Goal: Use online tool/utility

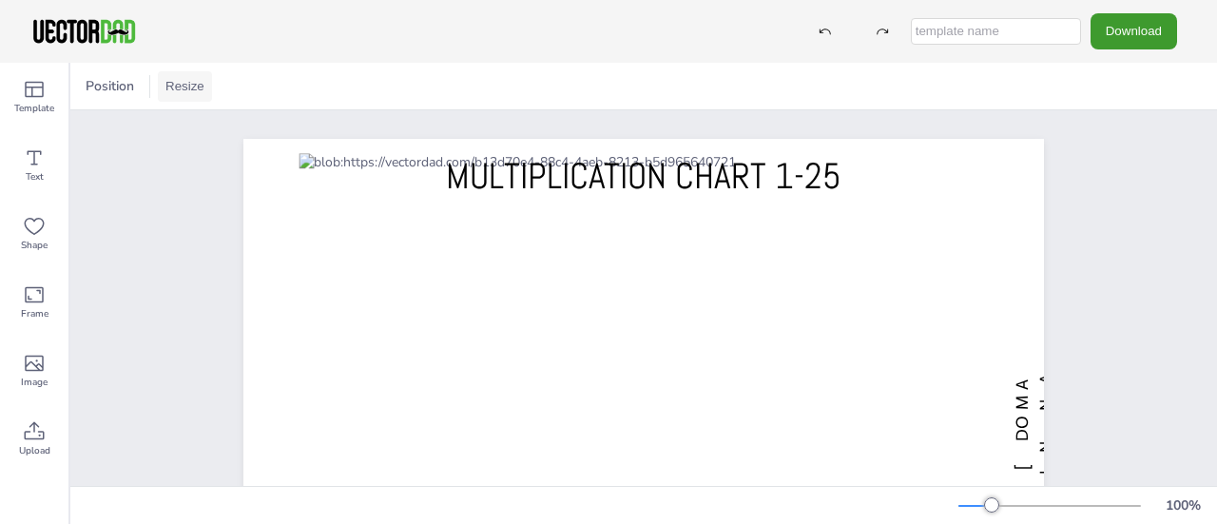
click at [190, 87] on button "Resize" at bounding box center [185, 86] width 54 height 30
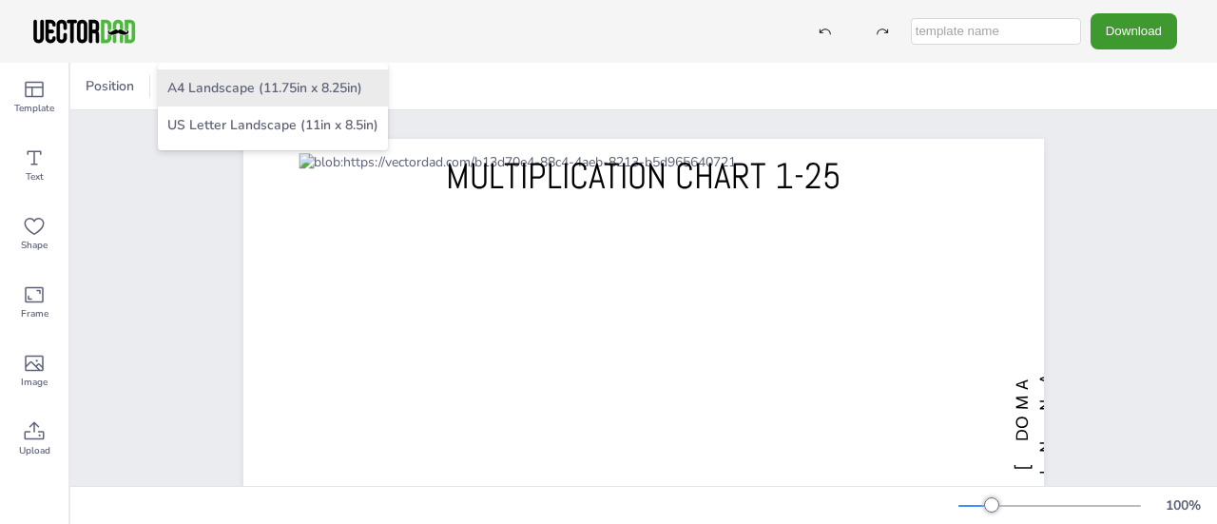
click at [212, 91] on li "A4 Landscape (11.75in x 8.25in)" at bounding box center [273, 87] width 230 height 37
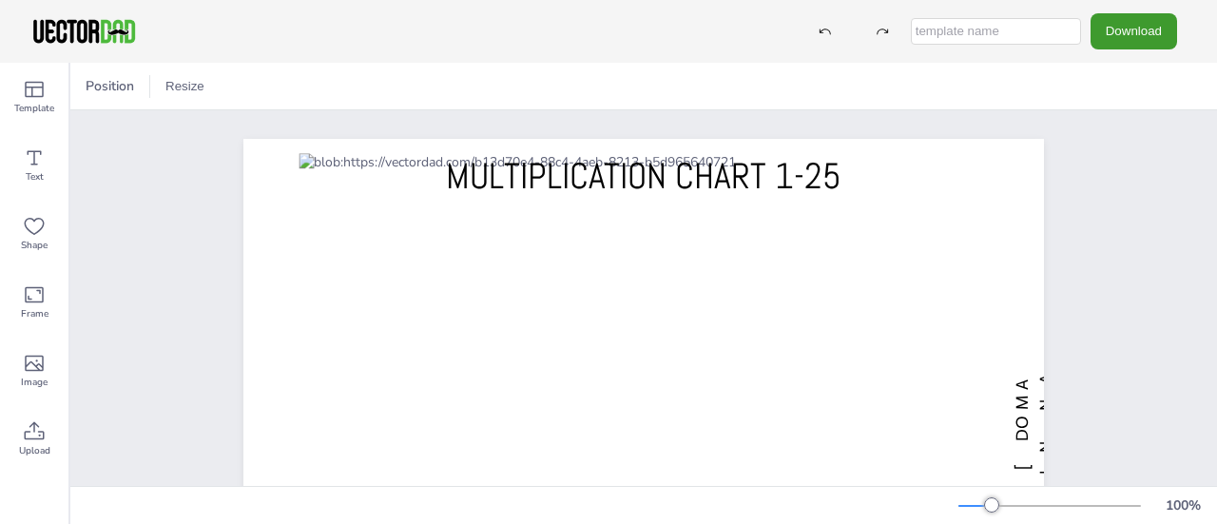
scroll to position [261, 0]
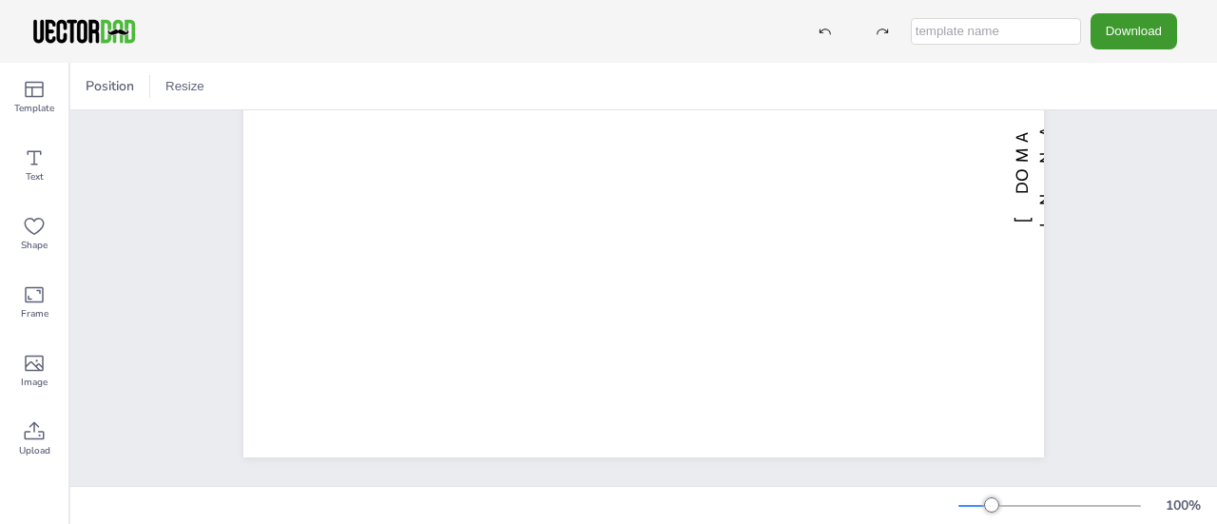
click at [986, 26] on input "text" at bounding box center [996, 31] width 170 height 27
type input "multiplication to 25"
click at [1151, 33] on button "Download" at bounding box center [1133, 30] width 87 height 35
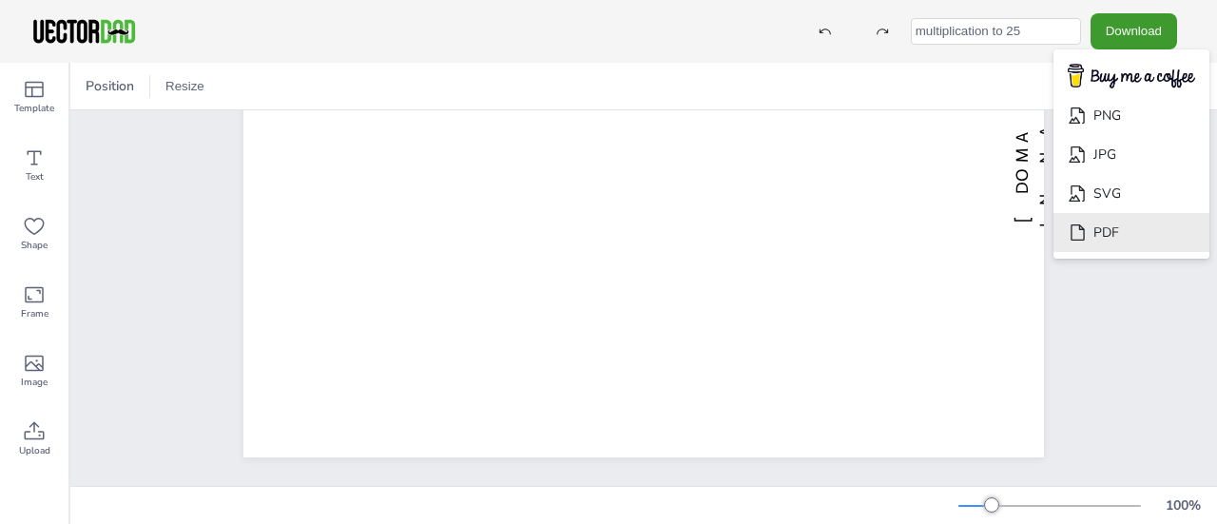
click at [1141, 227] on li "PDF" at bounding box center [1131, 232] width 156 height 39
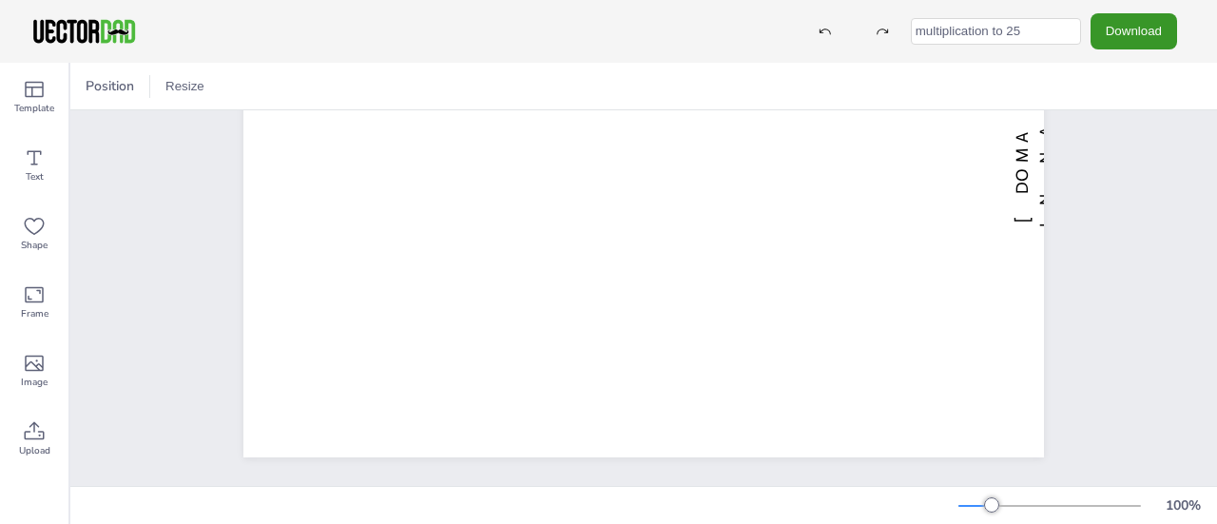
click at [1140, 25] on button "Download" at bounding box center [1133, 30] width 87 height 35
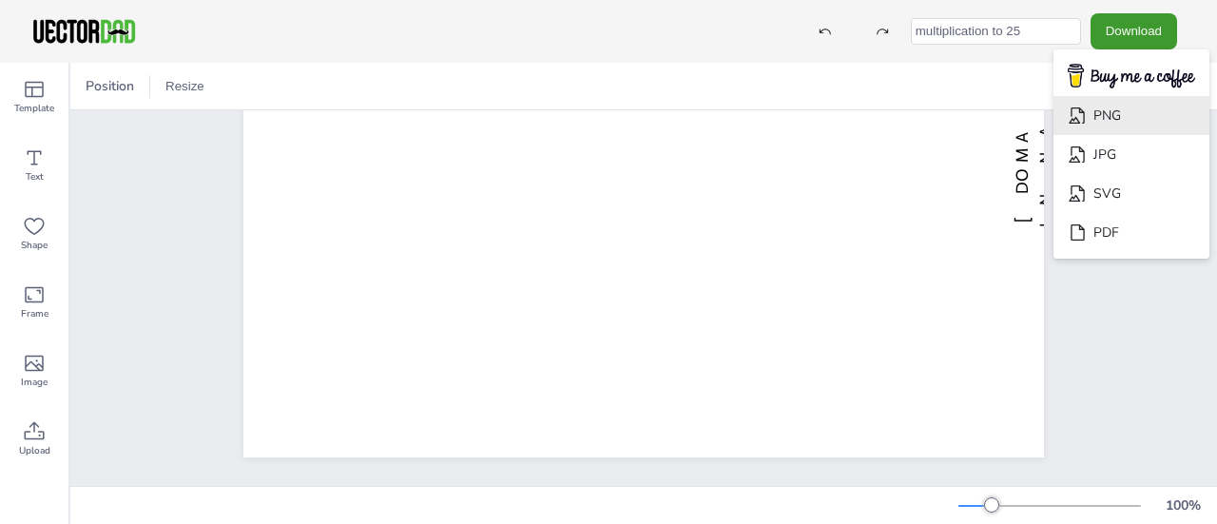
click at [1127, 115] on li "PNG" at bounding box center [1131, 115] width 156 height 39
